Goal: Task Accomplishment & Management: Manage account settings

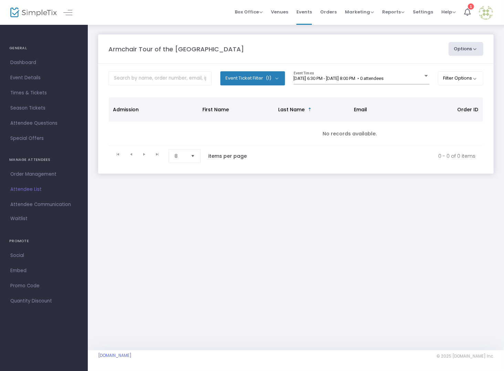
click at [33, 186] on span "Attendee List" at bounding box center [43, 189] width 67 height 9
click at [355, 77] on span "[DATE] 6:30 PM - [DATE] 8:00 PM • 0 attendees" at bounding box center [339, 78] width 90 height 5
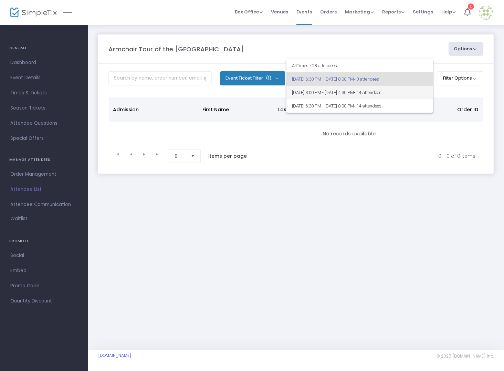
click at [352, 92] on span "[DATE] 3:00 PM - [DATE] 4:30 PM • 14 attendees" at bounding box center [360, 92] width 136 height 13
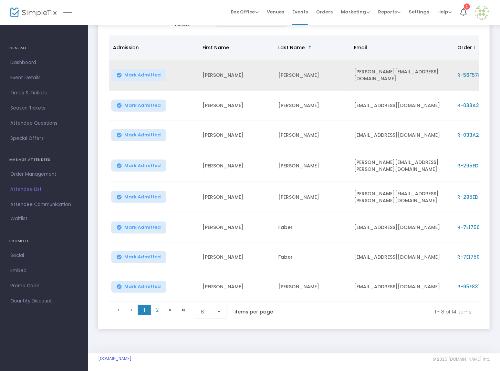
scroll to position [79, 0]
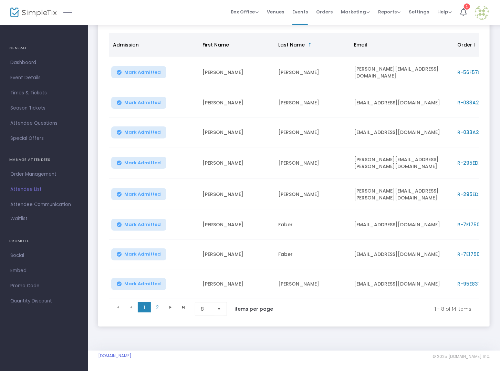
click at [223, 306] on span "Select" at bounding box center [219, 309] width 11 height 11
click at [214, 331] on li "25" at bounding box center [211, 335] width 33 height 14
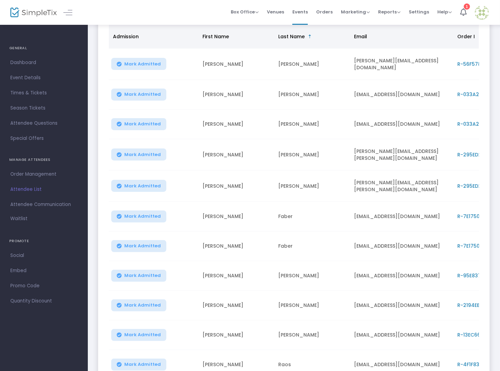
scroll to position [87, 0]
